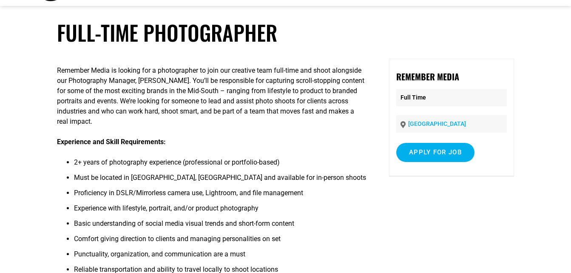
scroll to position [80, 0]
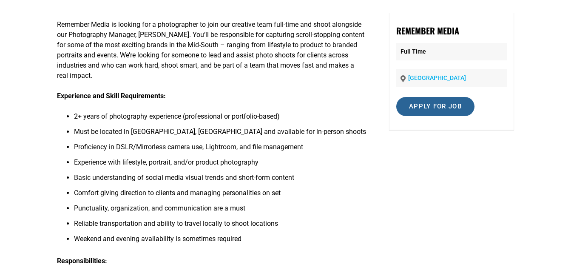
click at [455, 111] on input "Apply for job" at bounding box center [435, 106] width 78 height 19
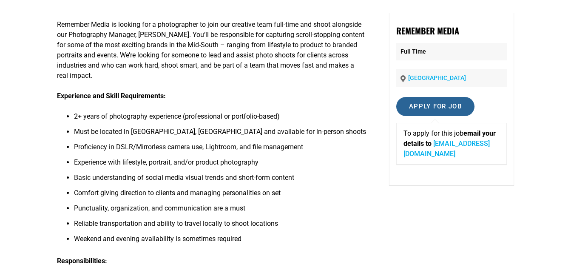
click at [423, 105] on input "Apply for job" at bounding box center [435, 106] width 78 height 19
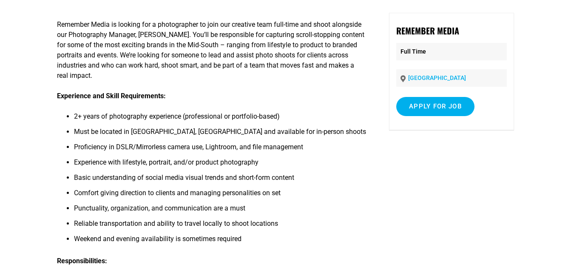
click at [349, 142] on li "Proficiency in DSLR/Mirrorless camera use, Lightroom, and file management" at bounding box center [220, 149] width 292 height 15
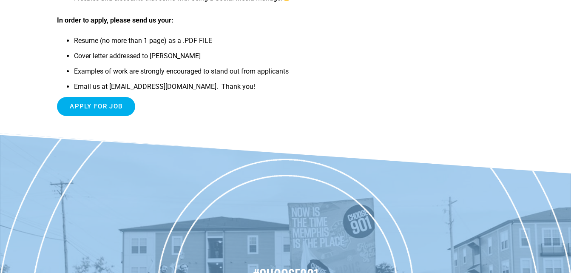
scroll to position [622, 0]
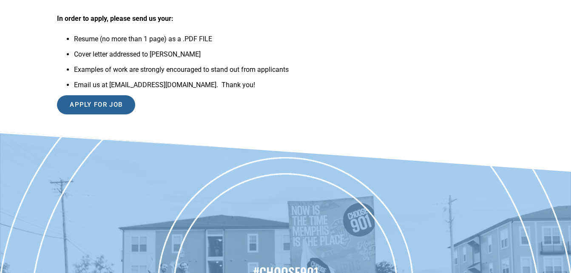
click at [103, 108] on input "Apply for job" at bounding box center [96, 104] width 78 height 19
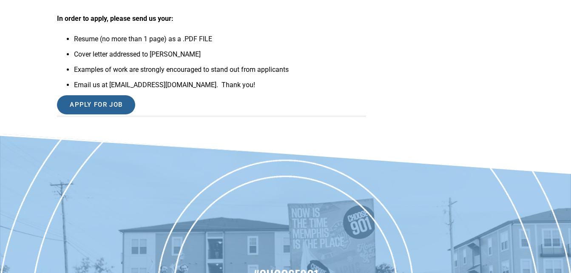
click at [103, 108] on input "Apply for job" at bounding box center [96, 104] width 78 height 19
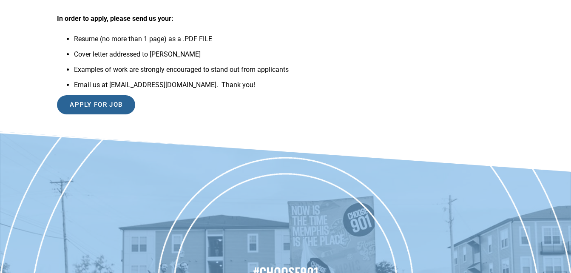
click at [103, 108] on input "Apply for job" at bounding box center [96, 104] width 78 height 19
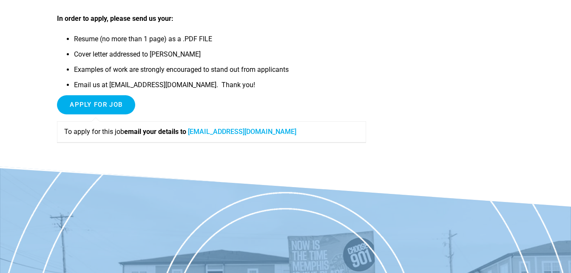
click at [238, 135] on link "[EMAIL_ADDRESS][DOMAIN_NAME]" at bounding box center [242, 132] width 108 height 8
drag, startPoint x: 107, startPoint y: 84, endPoint x: 190, endPoint y: 90, distance: 83.1
click at [190, 90] on li "Email us at [EMAIL_ADDRESS][DOMAIN_NAME]. Thank you!" at bounding box center [220, 87] width 292 height 15
copy li "[EMAIL_ADDRESS][DOMAIN_NAME]."
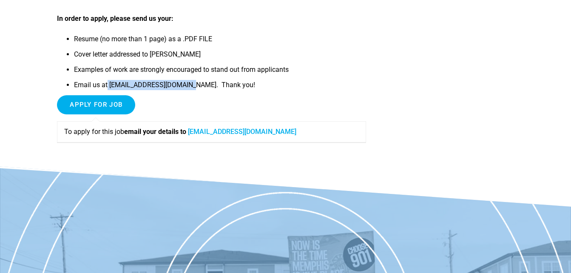
drag, startPoint x: 153, startPoint y: 54, endPoint x: 200, endPoint y: 57, distance: 47.7
click at [200, 57] on li "Cover letter addressed to [PERSON_NAME]" at bounding box center [220, 56] width 292 height 15
copy li "[PERSON_NAME]"
drag, startPoint x: 108, startPoint y: 83, endPoint x: 187, endPoint y: 85, distance: 79.1
click at [187, 85] on li "Email us at [EMAIL_ADDRESS][DOMAIN_NAME]. Thank you!" at bounding box center [220, 87] width 292 height 15
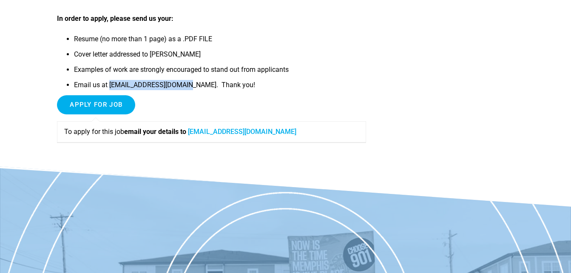
copy li "[EMAIL_ADDRESS][DOMAIN_NAME]"
